Goal: Information Seeking & Learning: Learn about a topic

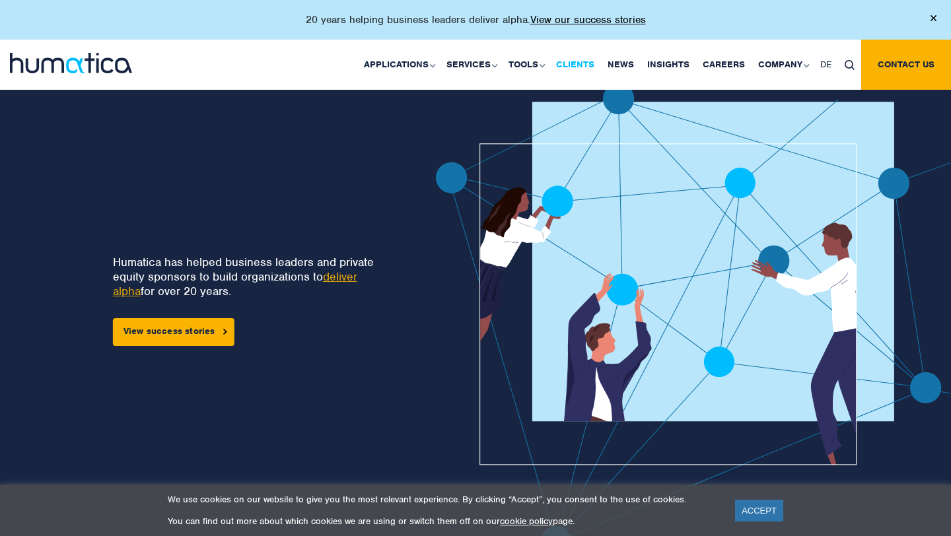
click at [574, 63] on link "Clients" at bounding box center [576, 65] width 52 height 50
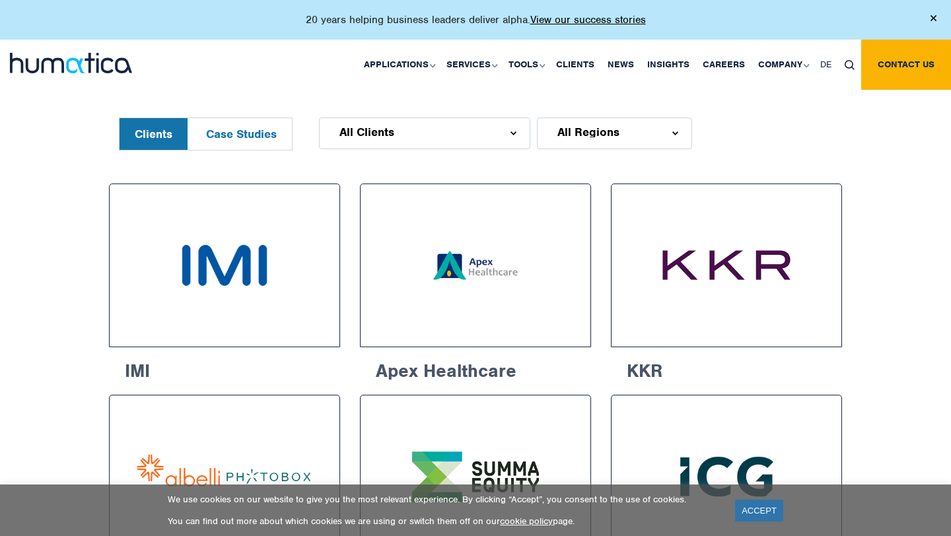
scroll to position [614, 0]
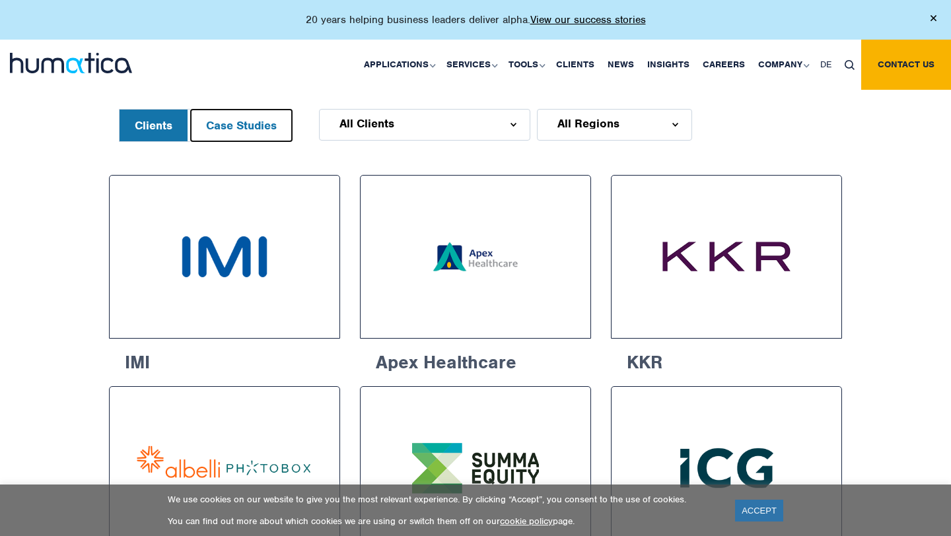
click at [225, 112] on button "Case Studies" at bounding box center [241, 126] width 101 height 32
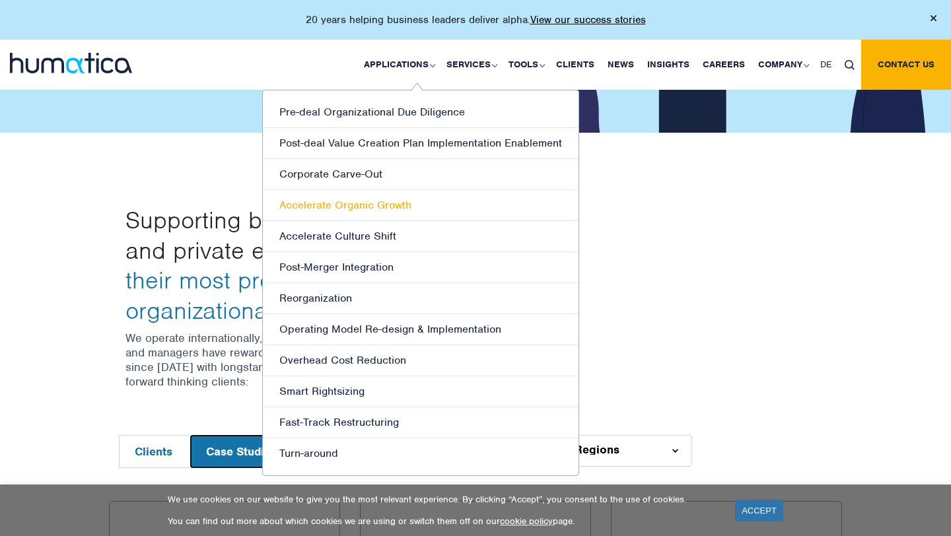
scroll to position [270, 0]
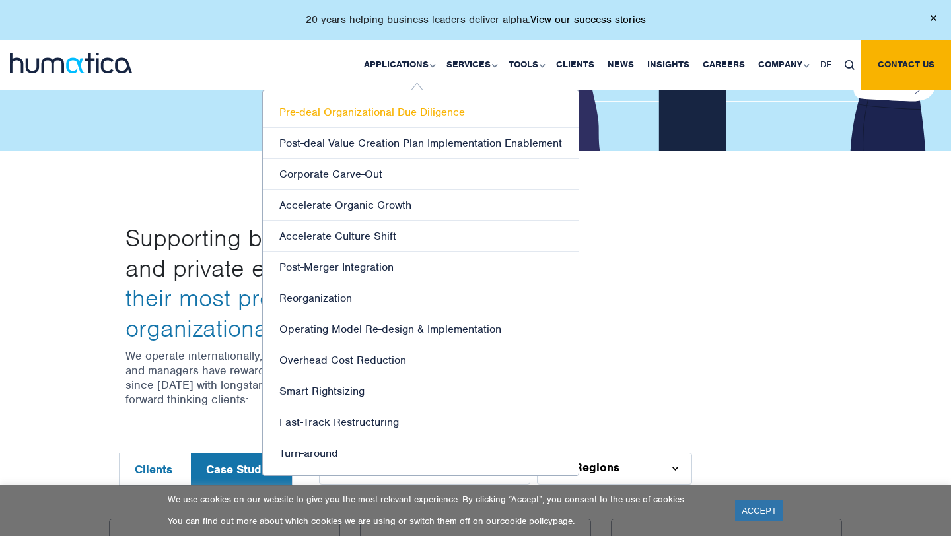
click at [444, 114] on link "Pre-deal Organizational Due Diligence" at bounding box center [421, 112] width 316 height 31
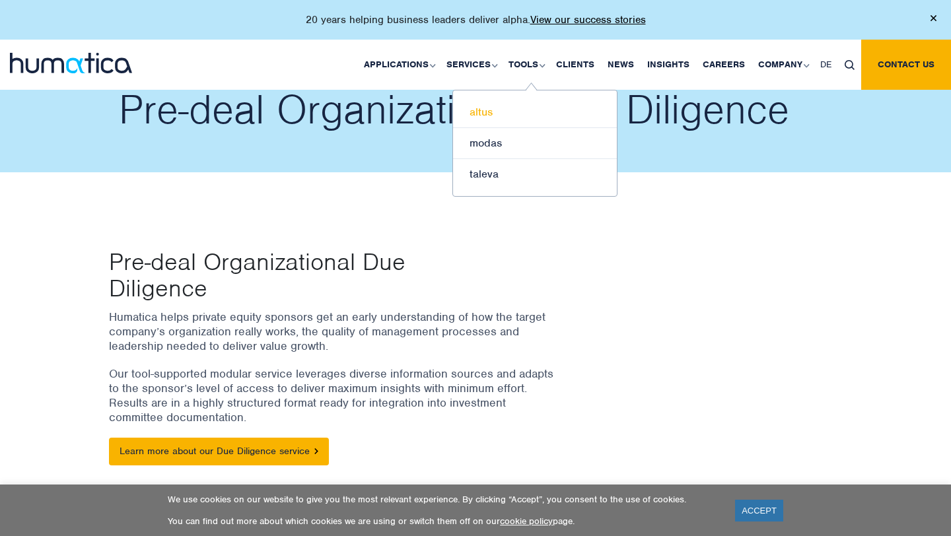
click at [485, 103] on link "altus" at bounding box center [535, 112] width 164 height 31
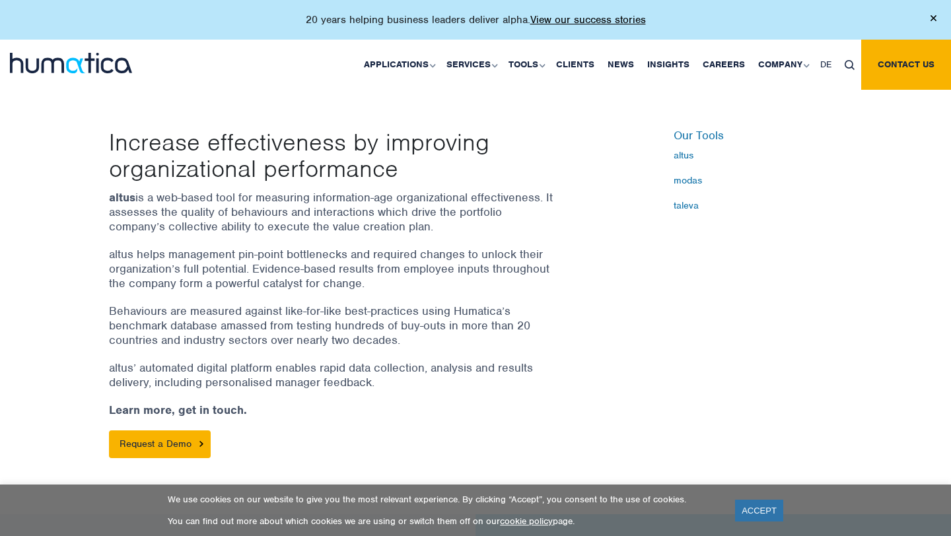
scroll to position [368, 0]
click at [490, 139] on link "modas" at bounding box center [535, 143] width 164 height 31
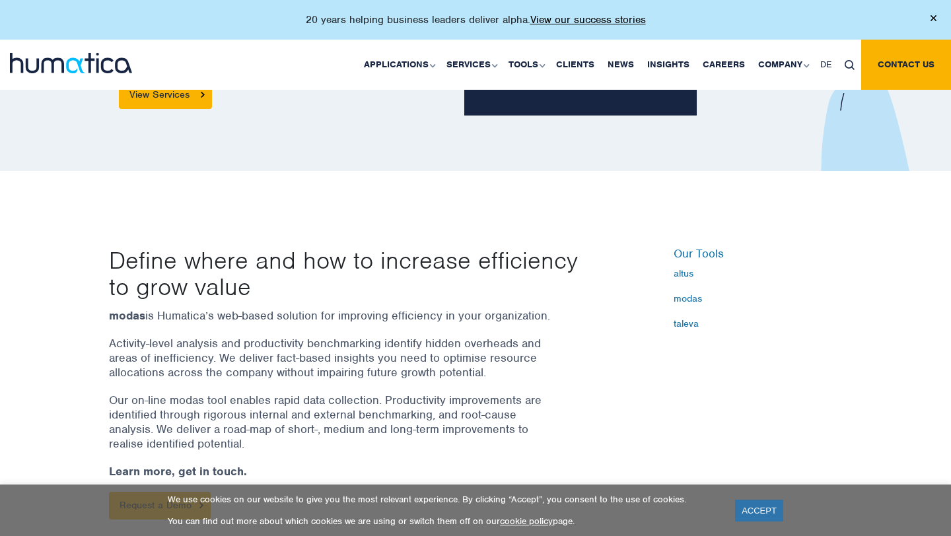
scroll to position [260, 0]
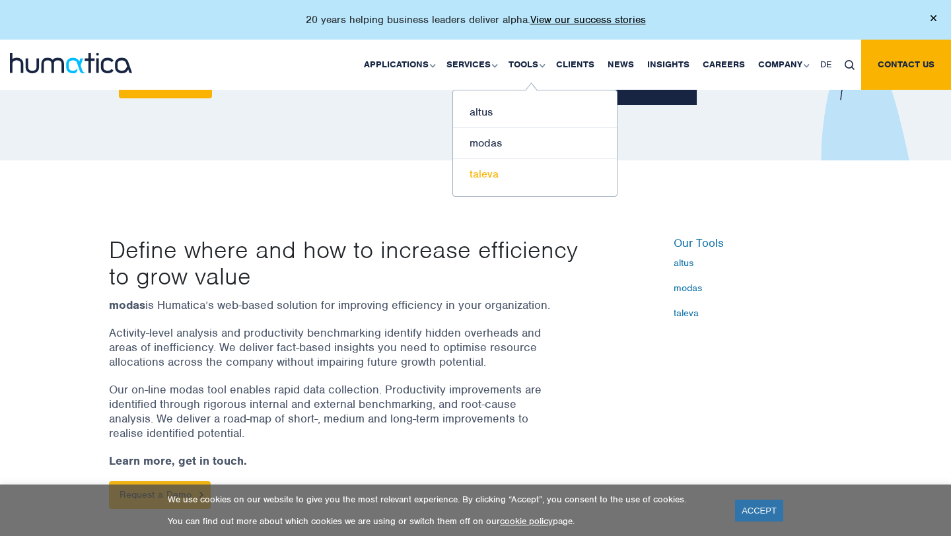
click at [495, 172] on link "taleva" at bounding box center [535, 174] width 164 height 30
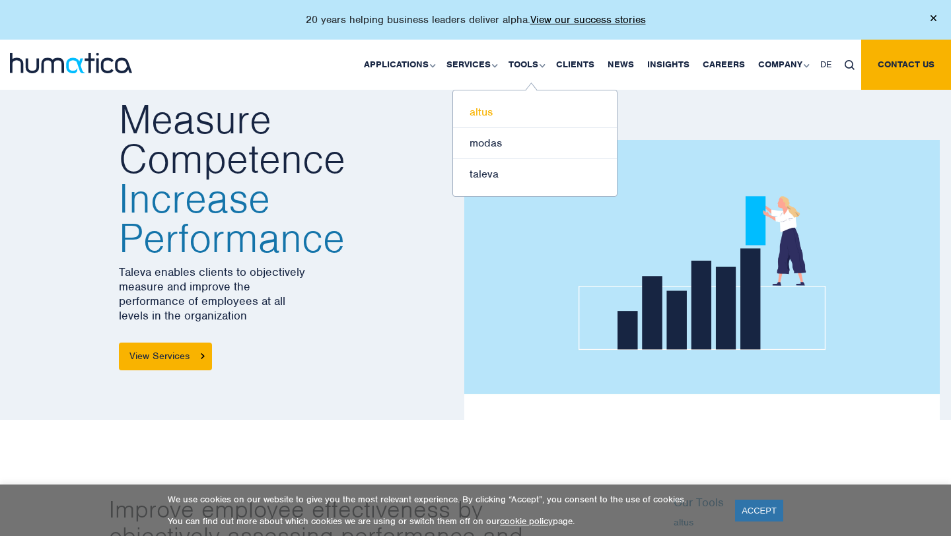
click at [492, 108] on link "altus" at bounding box center [535, 112] width 164 height 31
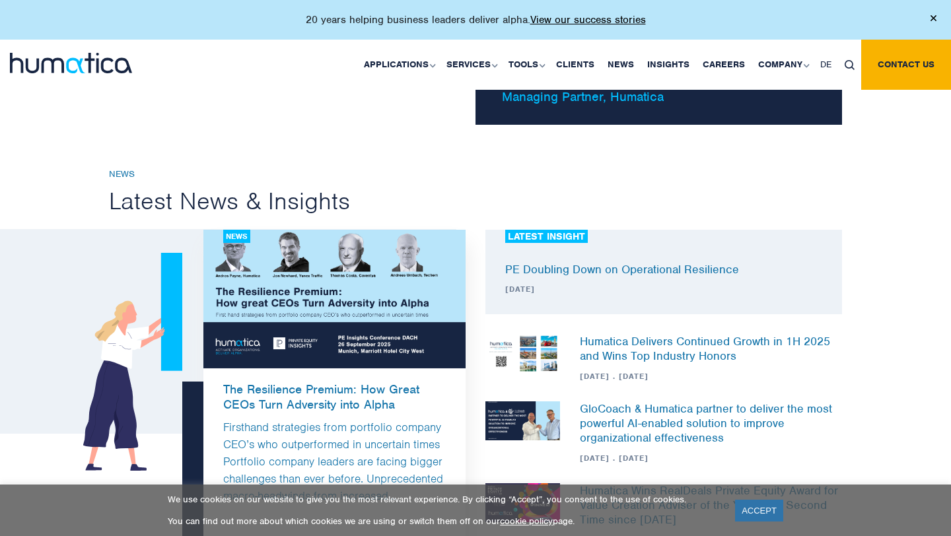
scroll to position [1350, 0]
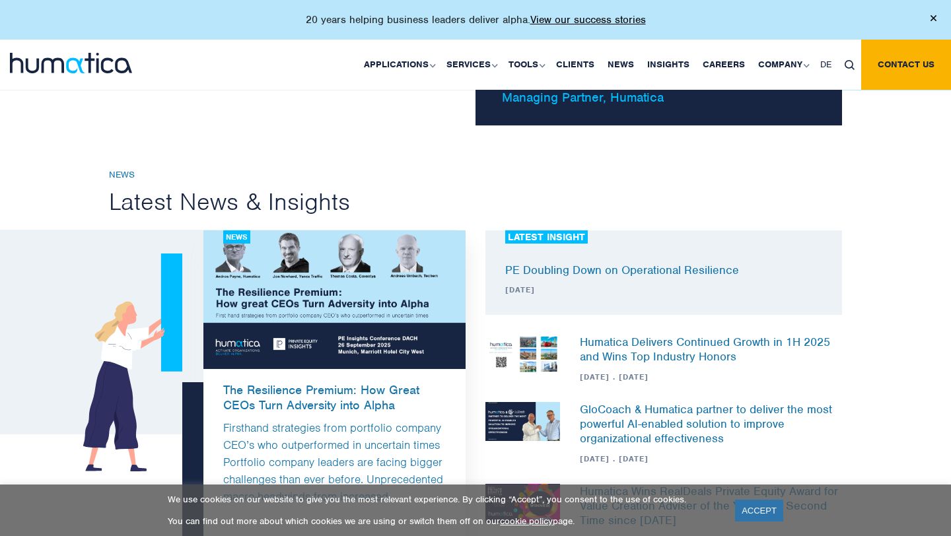
click at [311, 398] on h3 "The Resilience Premium: How Great CEOs Turn Adversity into Alpha" at bounding box center [334, 391] width 263 height 44
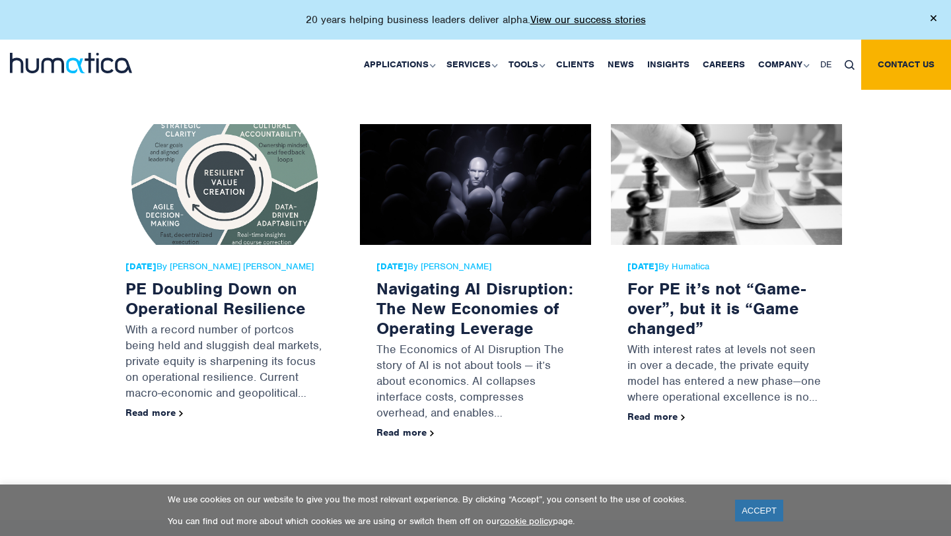
scroll to position [1202, 0]
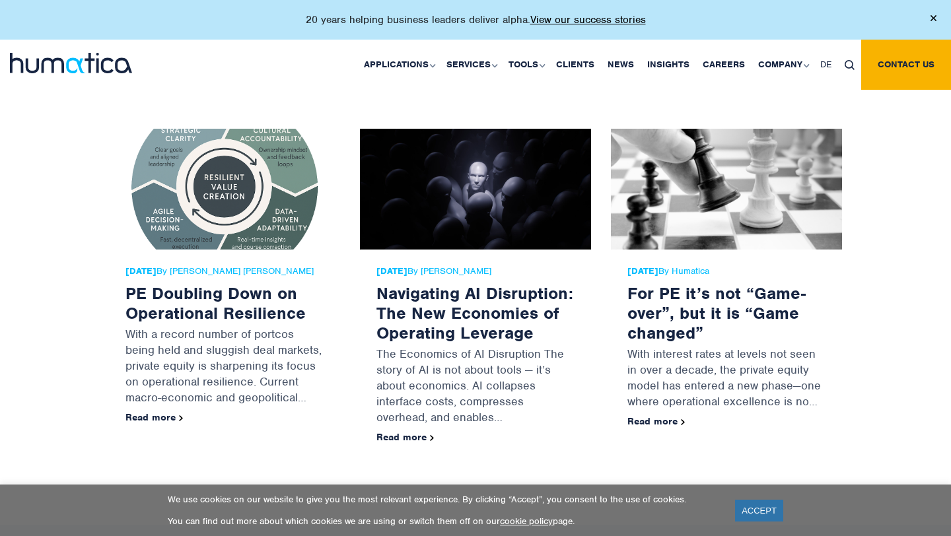
click at [252, 323] on p "With a record number of portcos being held and sluggish deal markets, private e…" at bounding box center [225, 367] width 198 height 89
click at [249, 285] on link "PE Doubling Down on Operational Resilience" at bounding box center [216, 303] width 180 height 41
